Goal: Task Accomplishment & Management: Complete application form

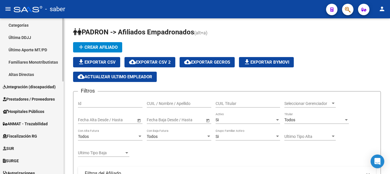
scroll to position [228, 0]
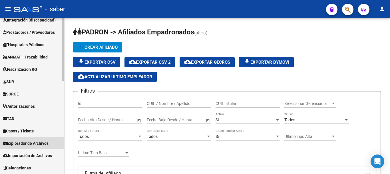
click at [32, 141] on span "Explorador de Archivos" at bounding box center [26, 143] width 46 height 6
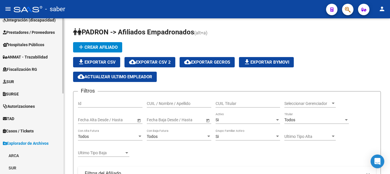
scroll to position [167, 0]
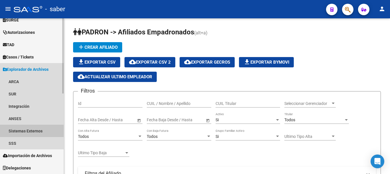
click at [26, 131] on link "Sistemas Externos" at bounding box center [32, 130] width 64 height 12
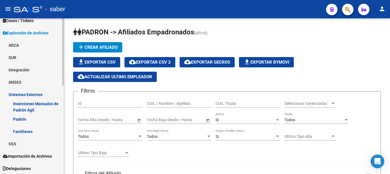
scroll to position [204, 0]
click at [27, 134] on link "Familiares" at bounding box center [32, 130] width 64 height 12
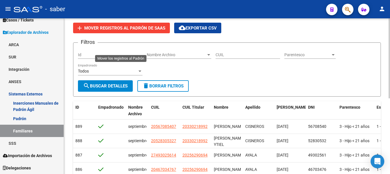
scroll to position [29, 0]
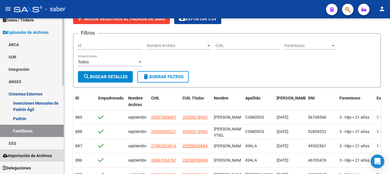
click at [26, 155] on span "Importación de Archivos" at bounding box center [27, 155] width 49 height 6
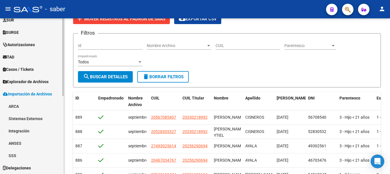
scroll to position [154, 0]
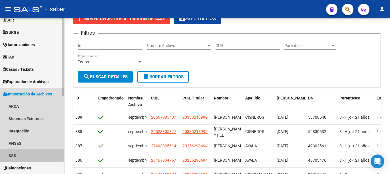
click at [18, 153] on link "SSS" at bounding box center [32, 155] width 64 height 12
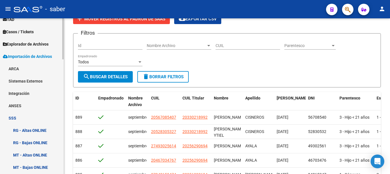
scroll to position [206, 0]
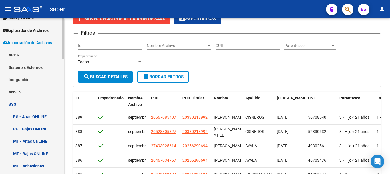
click at [24, 65] on link "Sistemas Externos" at bounding box center [32, 67] width 64 height 12
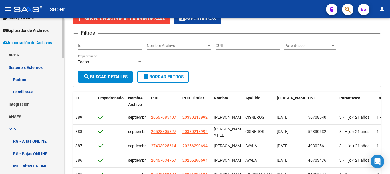
click at [21, 86] on link "Familiares" at bounding box center [32, 91] width 64 height 12
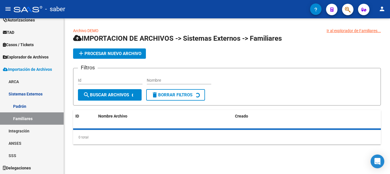
scroll to position [179, 0]
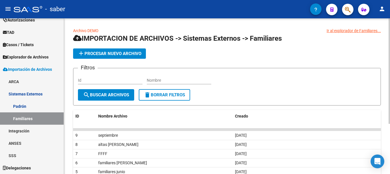
click at [102, 55] on span "add Procesar nuevo archivo" at bounding box center [110, 53] width 64 height 5
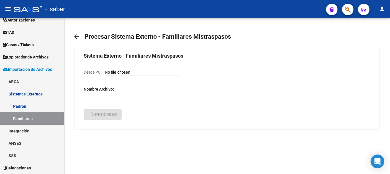
click at [127, 67] on form "Sistema Externo - Familiares Mistraspasos Desde PC Nombre Archivo: arrow_forwar…" at bounding box center [227, 86] width 287 height 68
click at [128, 70] on input "Desde PC" at bounding box center [143, 72] width 76 height 5
type input "C:\fakepath\Altas de Octubre.csv"
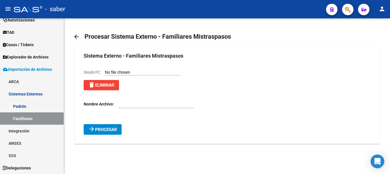
click at [122, 102] on input "text" at bounding box center [156, 103] width 76 height 5
type input "altas octubre"
click at [84, 124] on button "arrow_forward Procesar" at bounding box center [103, 129] width 38 height 11
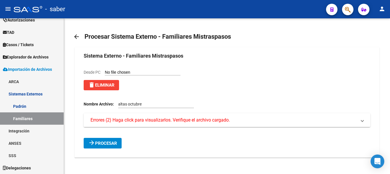
click at [119, 118] on span "Errores (2) Haga click para visualizarlos. Verifique el archivo cargado." at bounding box center [160, 120] width 139 height 6
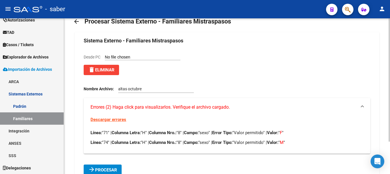
scroll to position [29, 0]
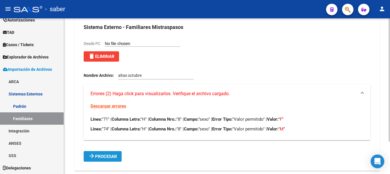
click at [110, 154] on button "arrow_forward Procesar" at bounding box center [103, 156] width 38 height 11
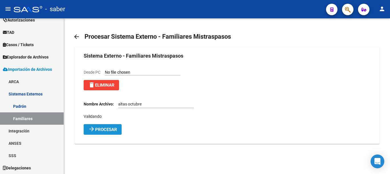
click at [105, 129] on span "Procesar" at bounding box center [106, 129] width 22 height 5
click at [89, 130] on mat-icon "arrow_forward" at bounding box center [91, 128] width 7 height 7
click at [97, 86] on span "delete Eliminar" at bounding box center [101, 84] width 26 height 5
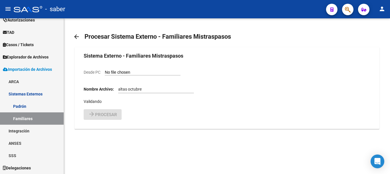
click at [137, 70] on input "Desde PC" at bounding box center [143, 72] width 76 height 5
type input "C:\fakepath\Altas de Octubre.csv"
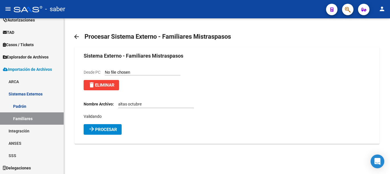
click at [101, 129] on span "Procesar" at bounding box center [106, 129] width 22 height 5
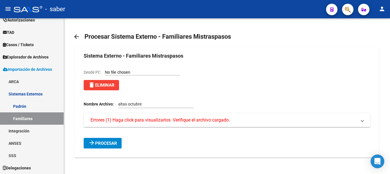
click at [117, 121] on span "Errores (1) Haga click para visualizarlos. Verifique el archivo cargado." at bounding box center [160, 120] width 139 height 6
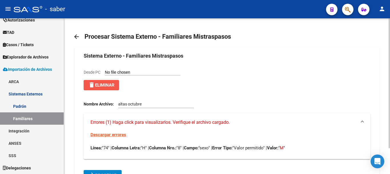
click at [102, 82] on button "delete Eliminar" at bounding box center [101, 85] width 35 height 10
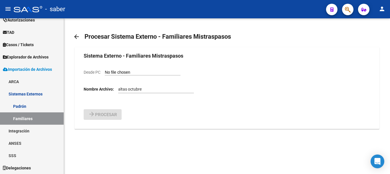
click at [115, 69] on div "Desde PC" at bounding box center [132, 72] width 97 height 6
click at [120, 70] on input "Desde PC" at bounding box center [143, 72] width 76 height 5
type input "C:\fakepath\Altas de Octubre.csv"
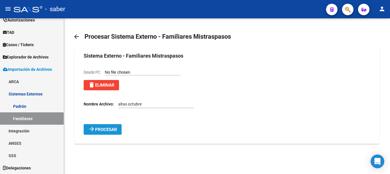
click at [97, 131] on span "Procesar" at bounding box center [106, 129] width 22 height 5
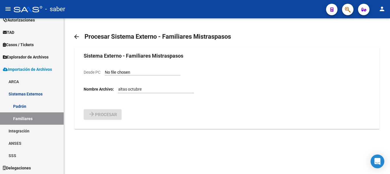
click at [76, 36] on mat-icon "arrow_back" at bounding box center [76, 36] width 7 height 7
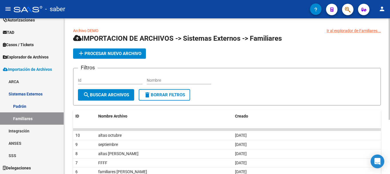
click at [79, 30] on link "Archivo DEMO" at bounding box center [85, 30] width 25 height 5
